Goal: Complete application form

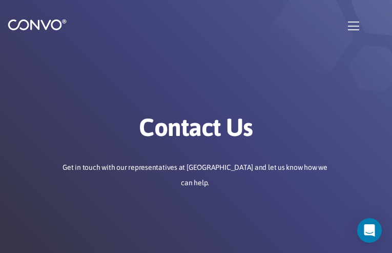
type input "ZYUwWtRqJ"
type input "inisaxu856@gmail.com"
type input "QLQsqZdXrEFW"
type input "ujSgwxWCfPmLVtJ"
type input "oNpCENgA"
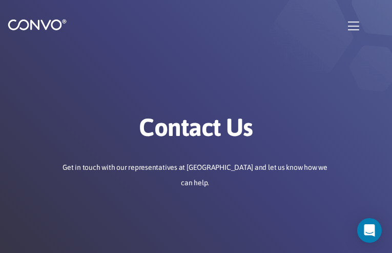
type input "inisaxu856@gmail.com"
type input "eNiGqzNKmCwhLXqO"
type input "xpexFdgMOwozKLl"
type input "UdflWocFrFpoEOY"
